Goal: Task Accomplishment & Management: Complete application form

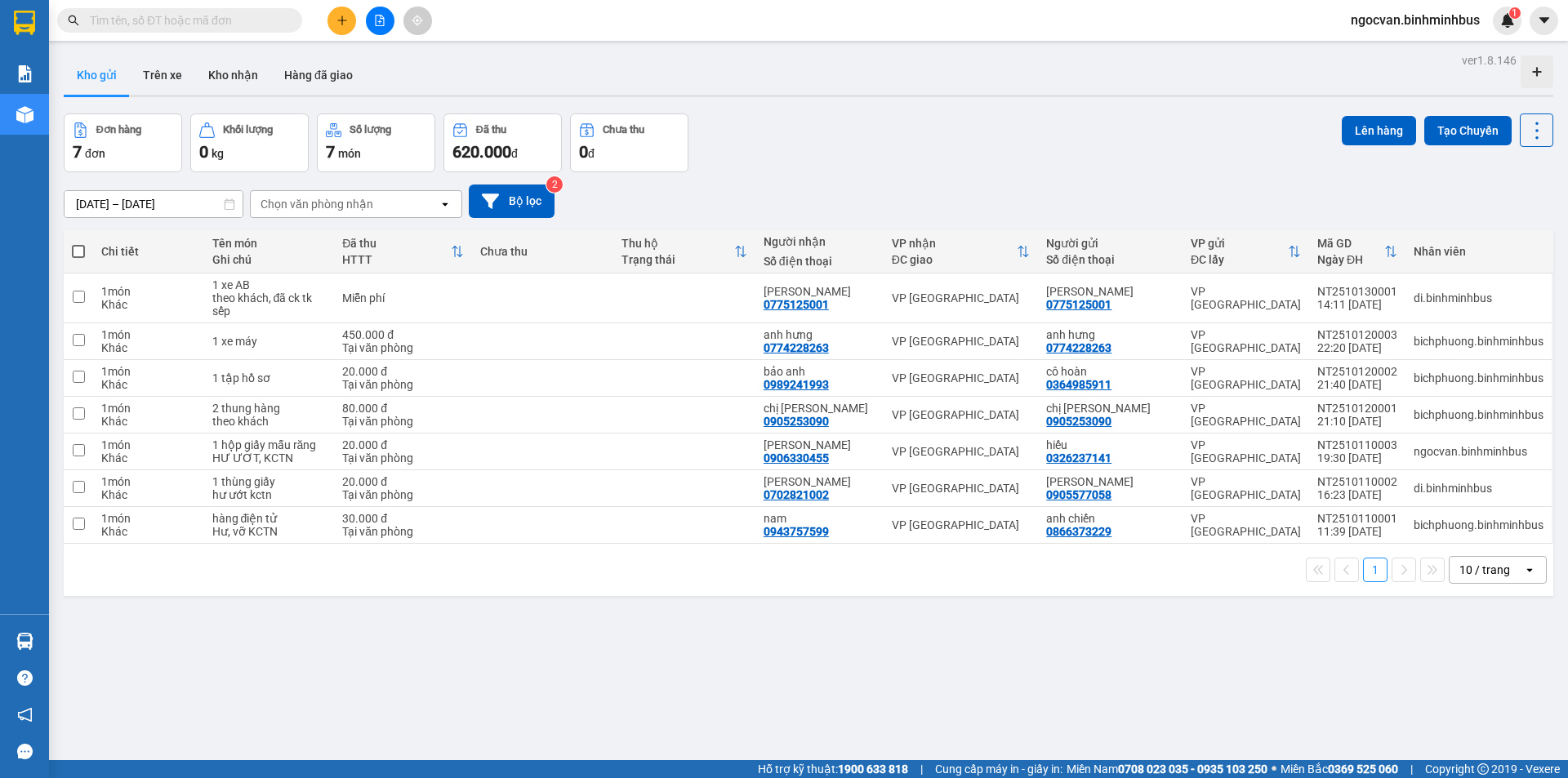
click at [339, 18] on icon "plus" at bounding box center [342, 21] width 11 height 11
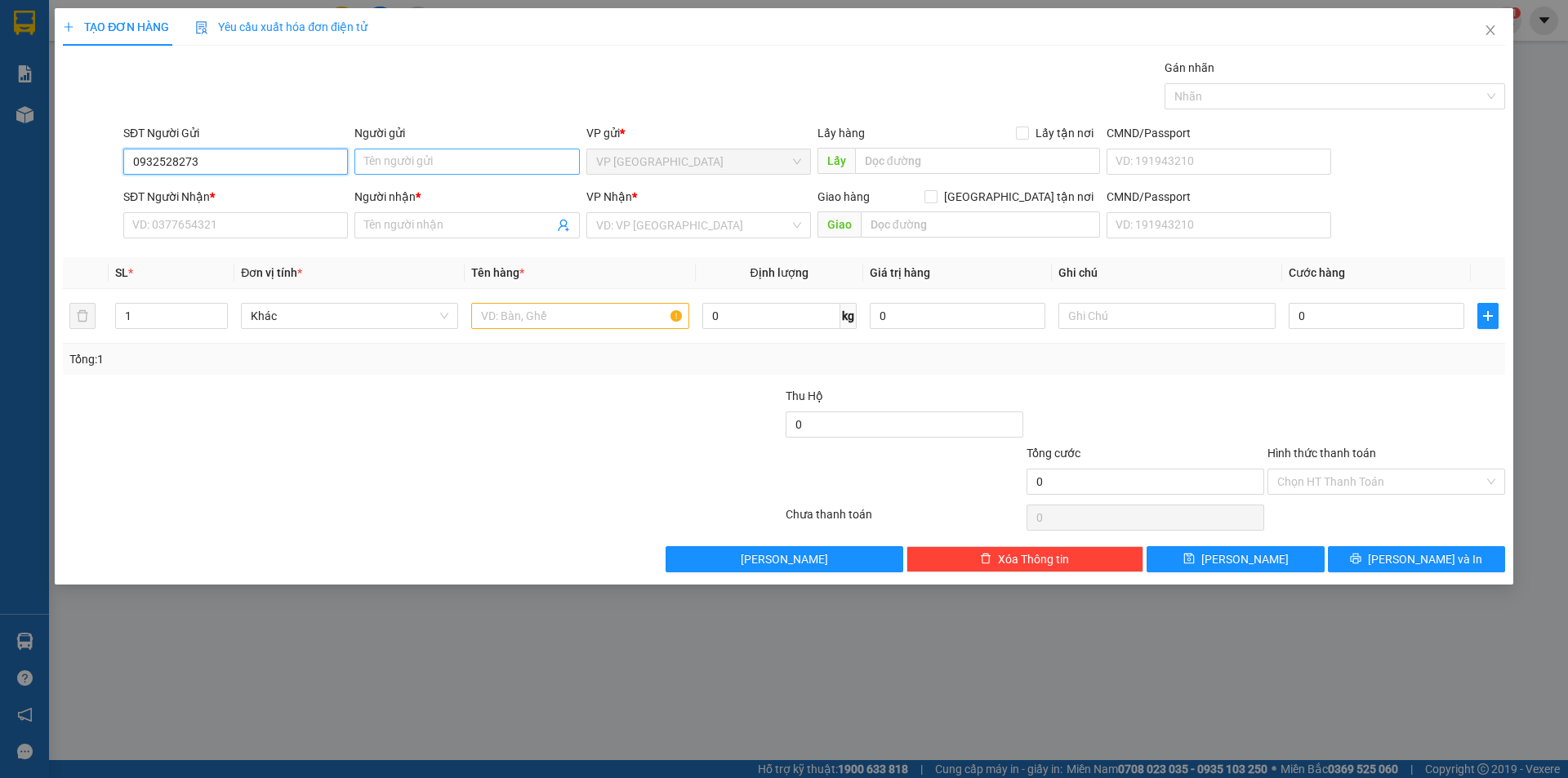
type input "0932528273"
click at [426, 160] on input "Người gửi" at bounding box center [466, 162] width 225 height 26
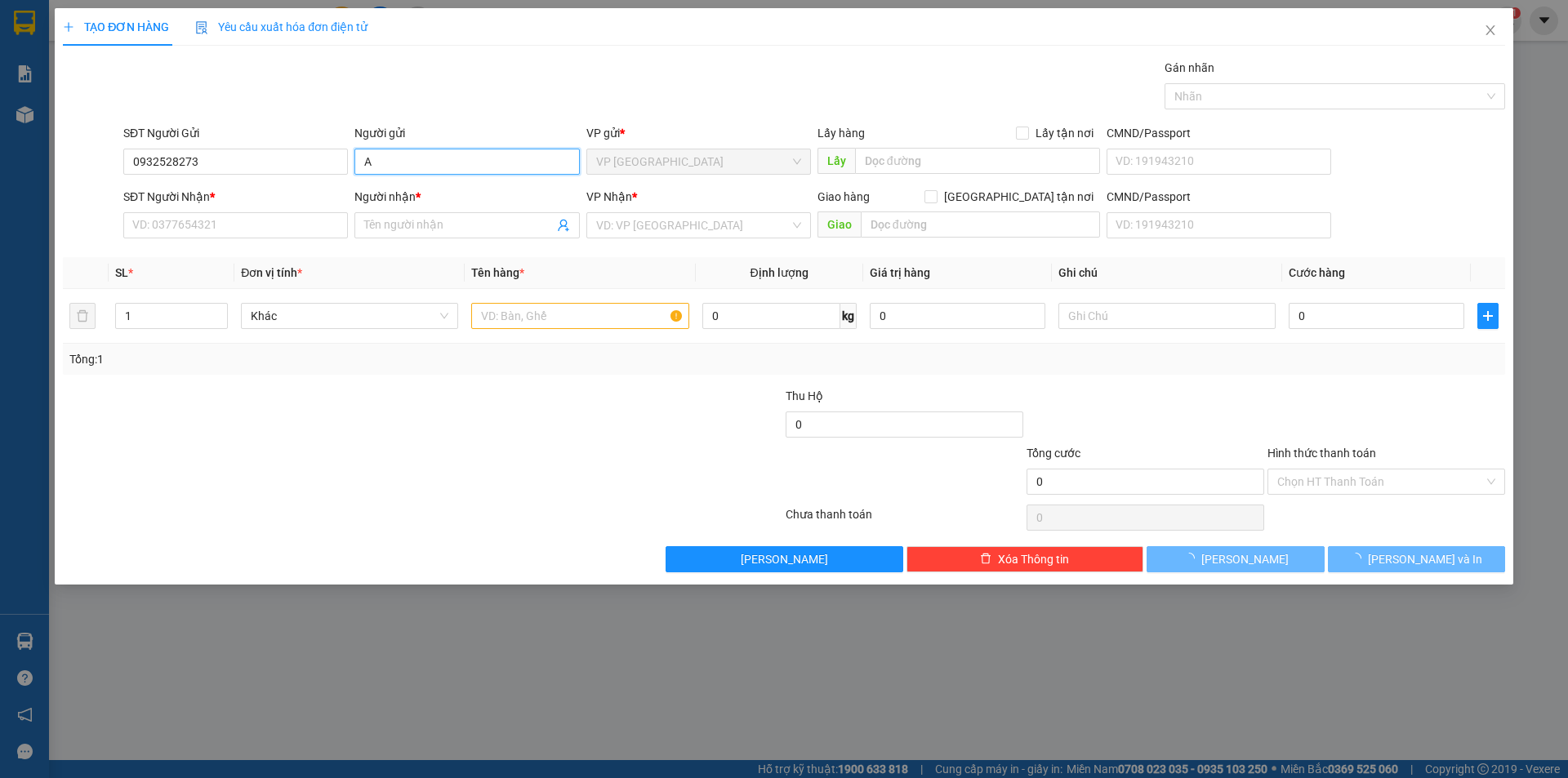
type input "A"
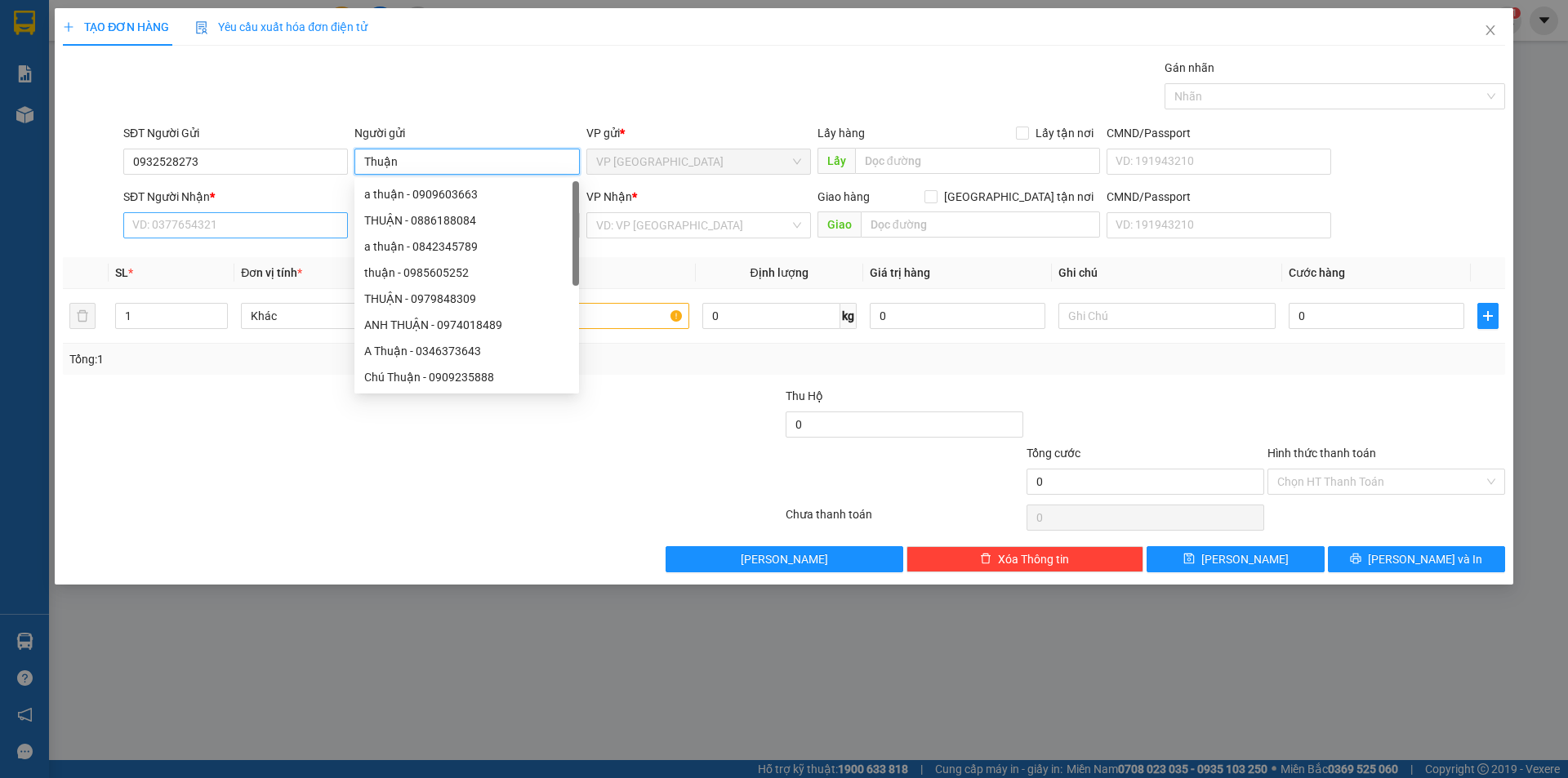
type input "Thuận"
click at [166, 232] on input "SĐT Người Nhận *" at bounding box center [235, 226] width 225 height 26
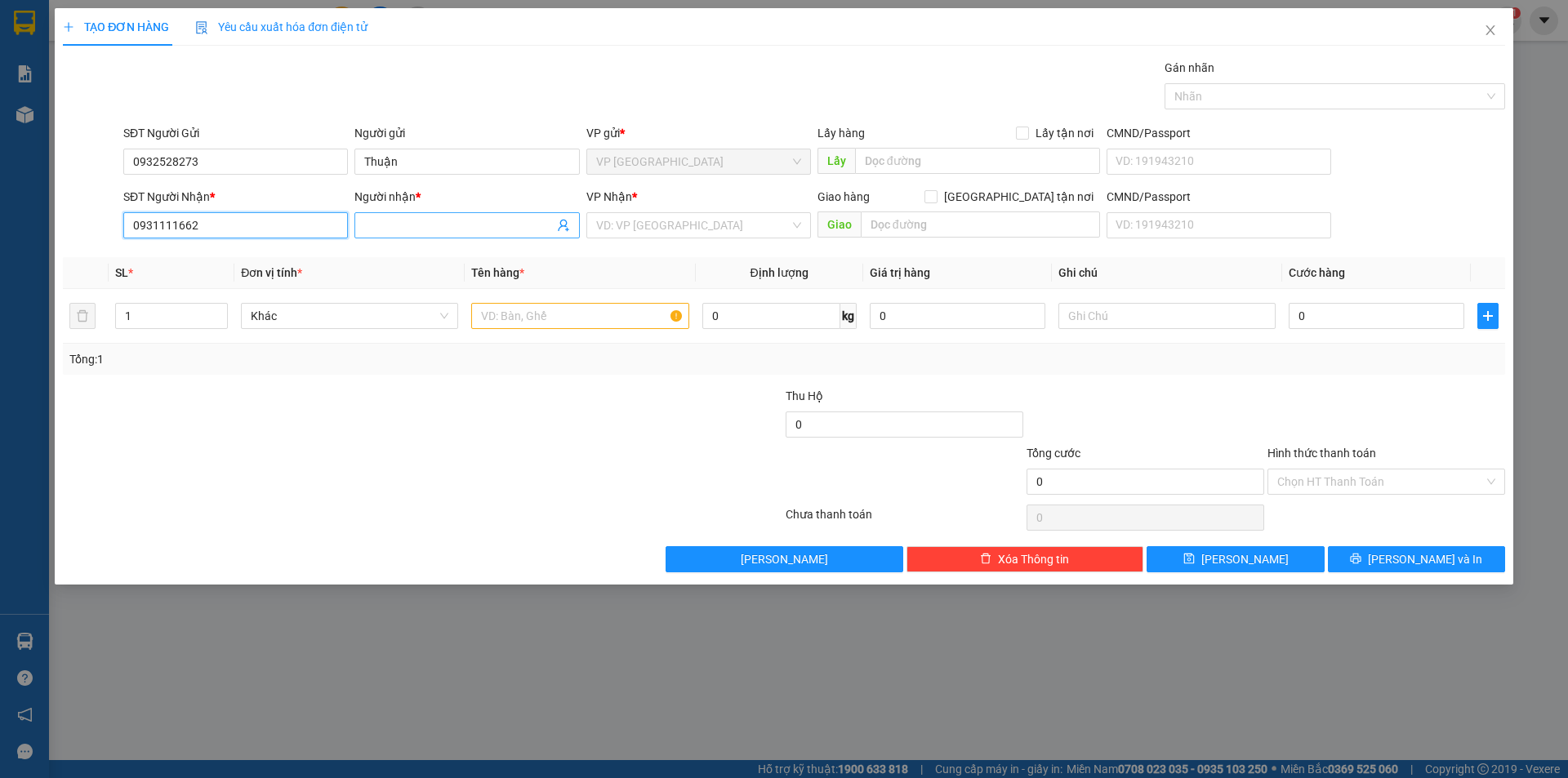
type input "0931111662"
click at [438, 228] on input "Người nhận *" at bounding box center [458, 225] width 189 height 18
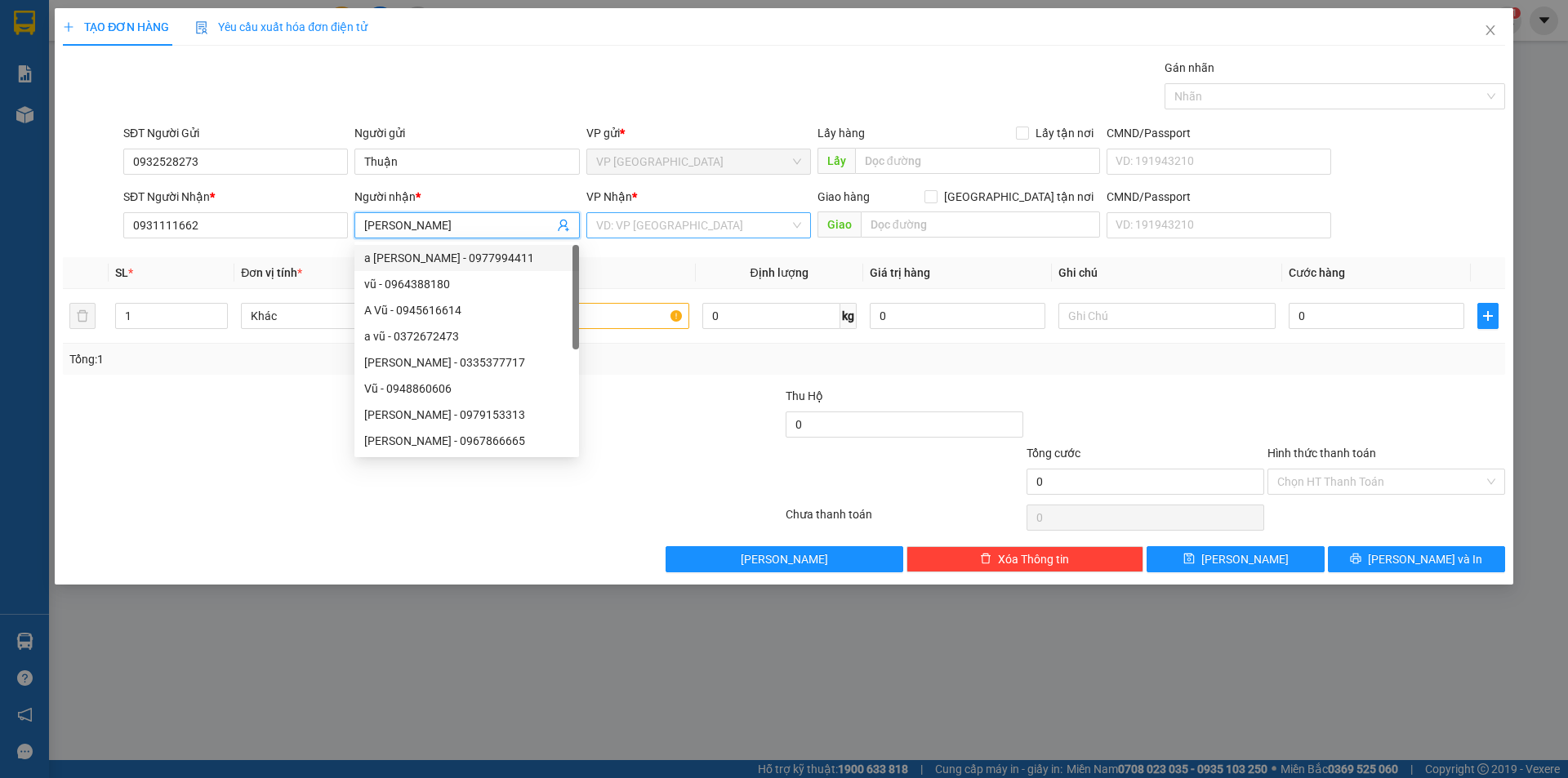
type input "[PERSON_NAME]"
click at [706, 219] on input "search" at bounding box center [693, 226] width 194 height 24
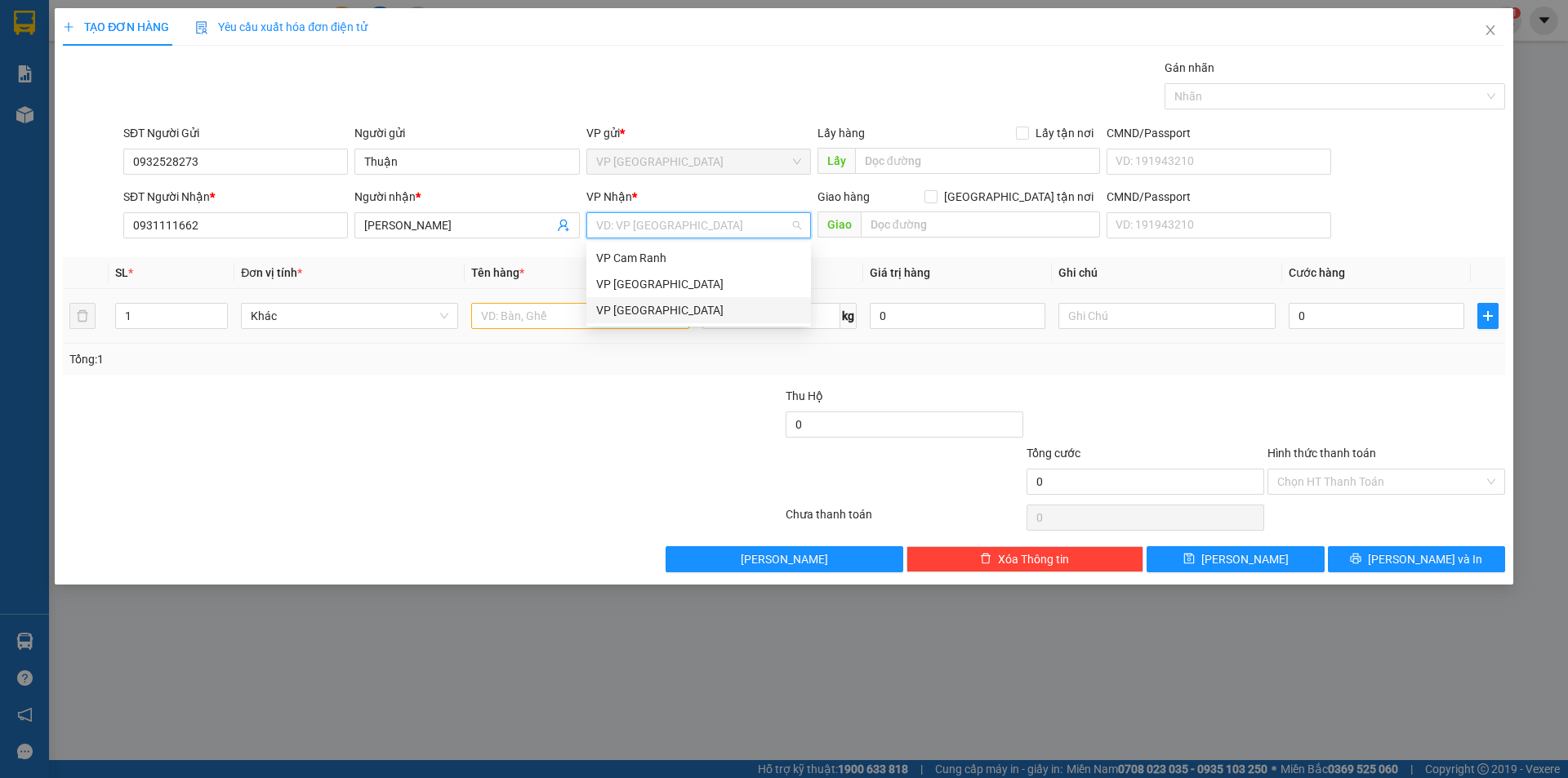
click at [664, 312] on div "VP [GEOGRAPHIC_DATA]" at bounding box center [699, 310] width 205 height 18
click at [505, 320] on input "text" at bounding box center [580, 316] width 217 height 26
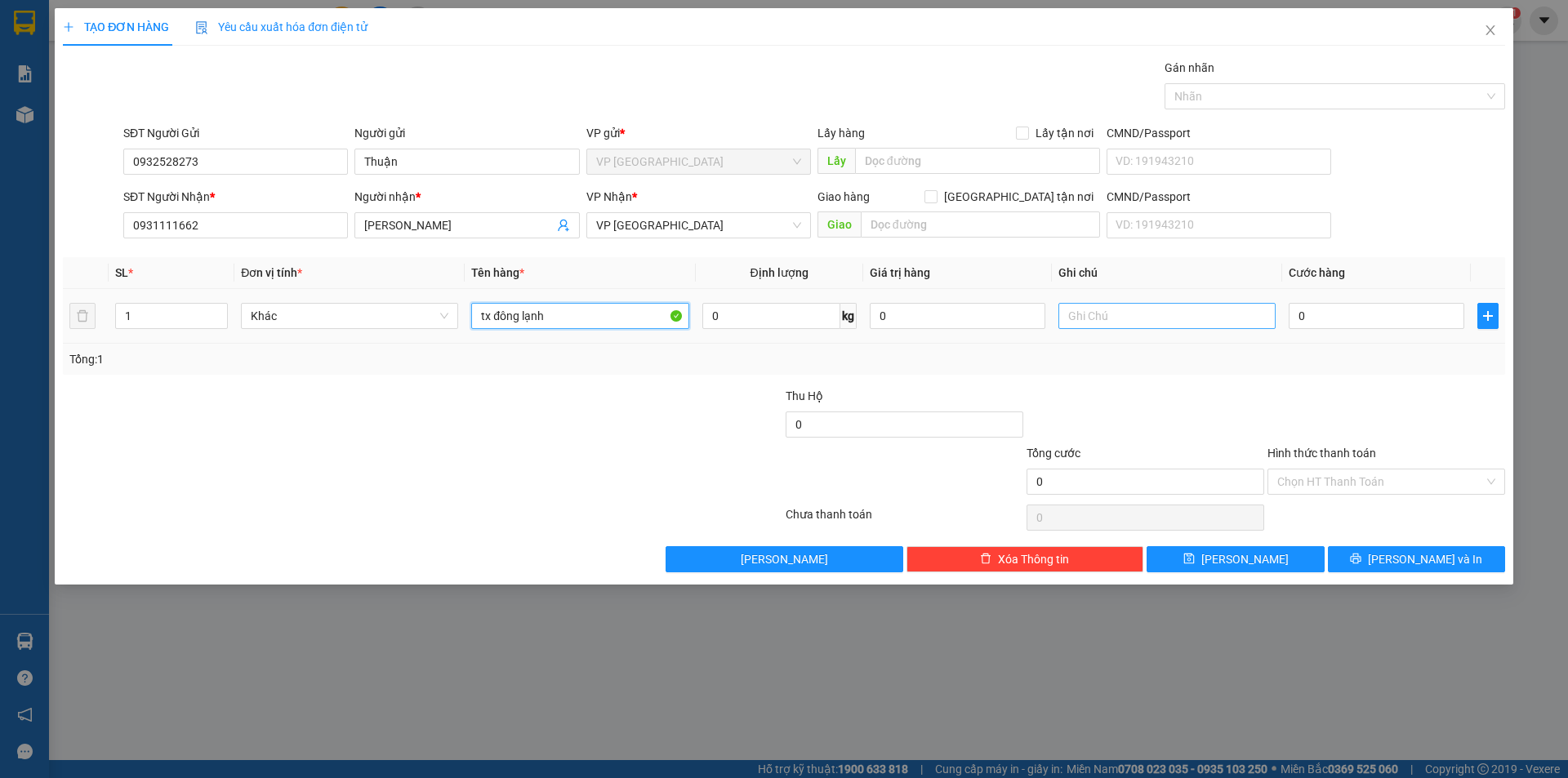
type input "tx đông lạnh"
click at [1085, 319] on input "text" at bounding box center [1167, 316] width 217 height 26
type input "ko kiểm, hư hỏng KCTN"
click at [1314, 323] on input "0" at bounding box center [1376, 316] width 176 height 26
type input "4"
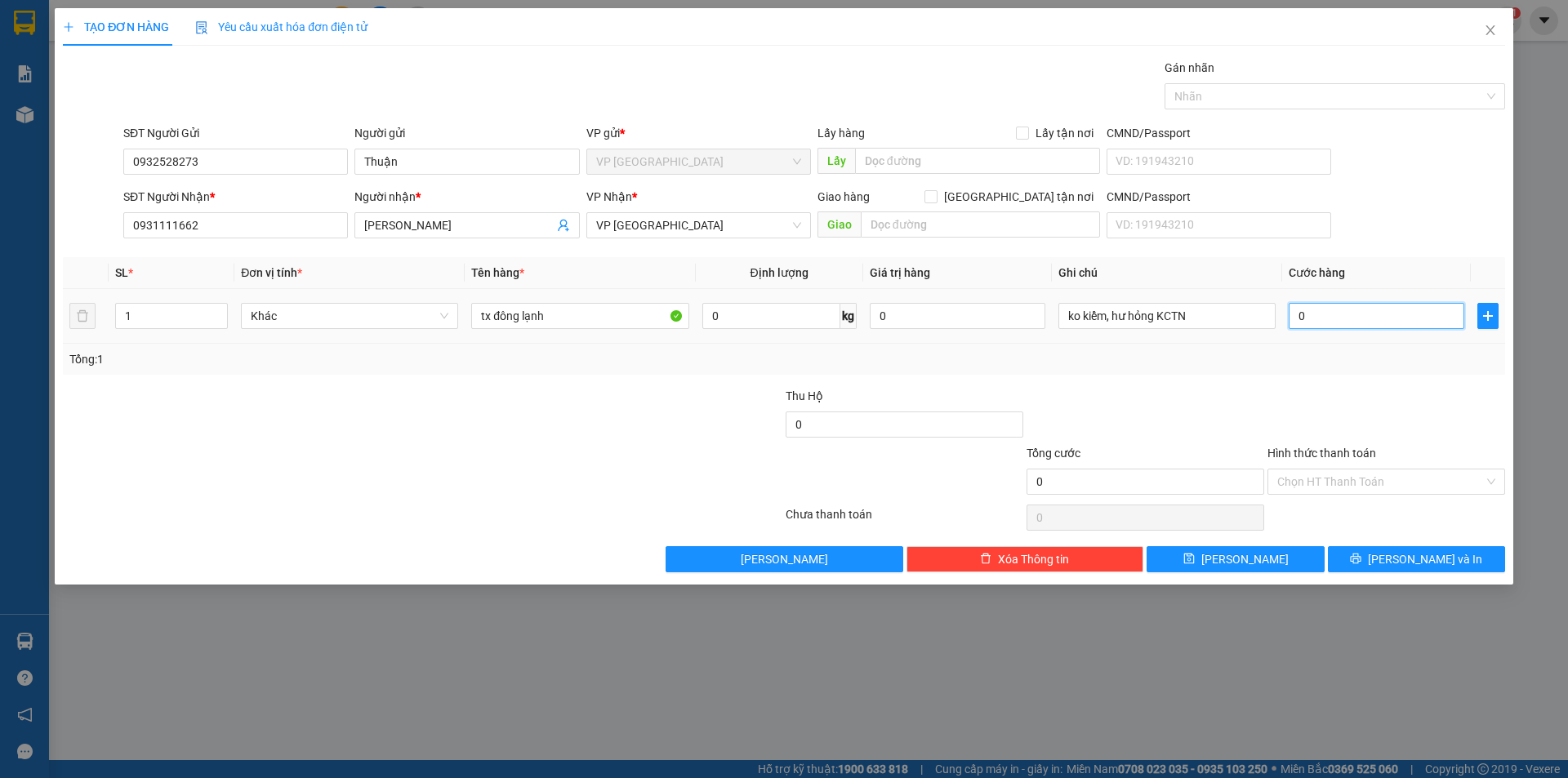
type input "4"
type input "40"
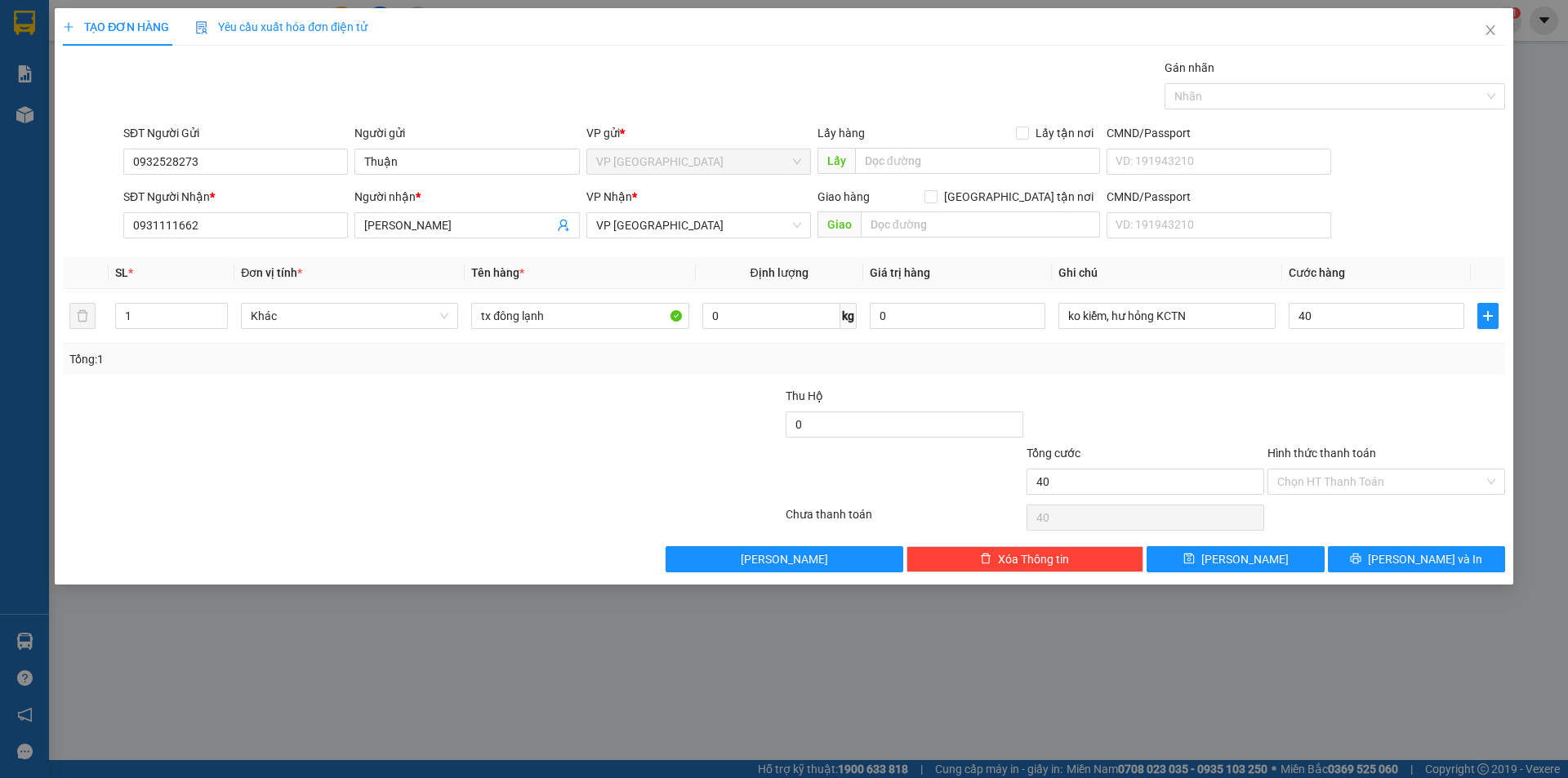
type input "40.000"
click at [1312, 409] on div at bounding box center [1386, 415] width 241 height 57
click at [1189, 430] on div at bounding box center [1145, 415] width 241 height 57
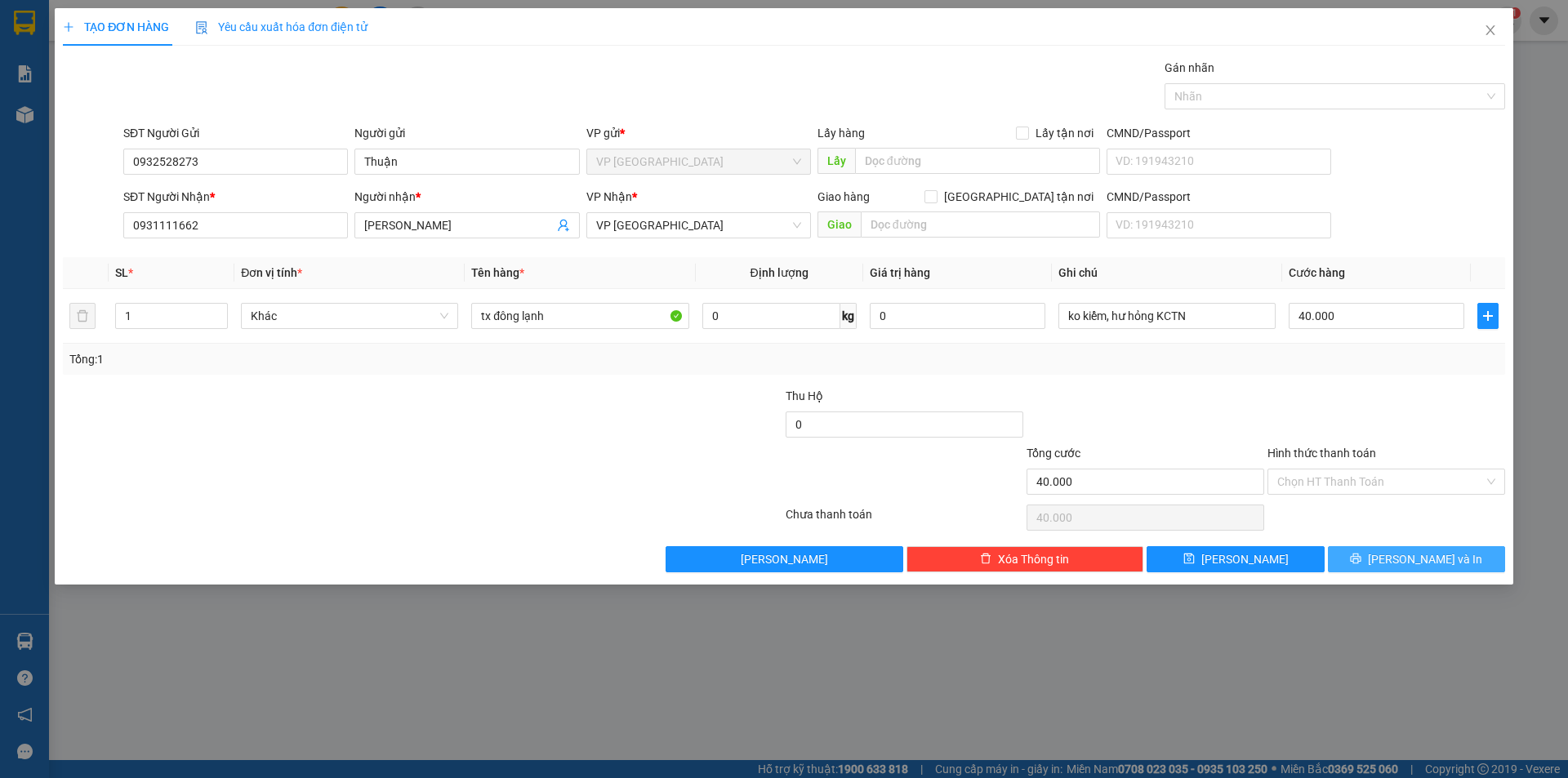
click at [1440, 557] on span "[PERSON_NAME] và In" at bounding box center [1425, 559] width 115 height 18
